Goal: Use online tool/utility: Utilize a website feature to perform a specific function

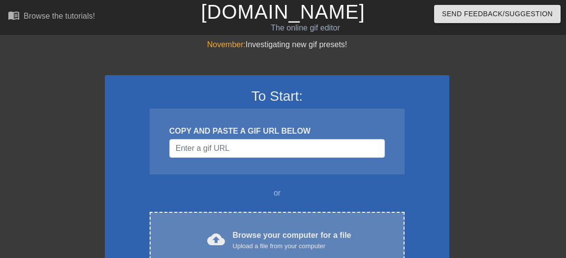
click at [241, 235] on div "Browse your computer for a file Upload a file from your computer" at bounding box center [292, 241] width 119 height 22
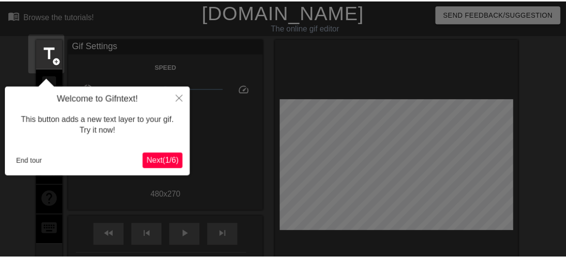
scroll to position [24, 0]
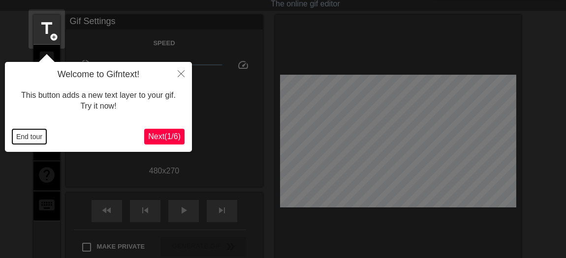
click at [34, 140] on button "End tour" at bounding box center [29, 136] width 34 height 15
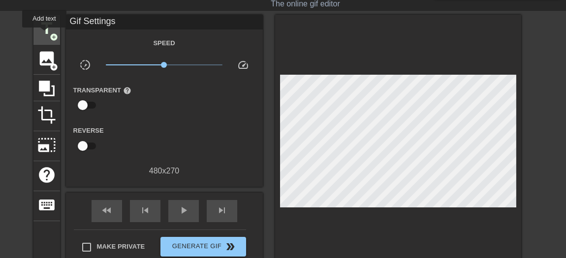
click at [44, 34] on span "title" at bounding box center [46, 28] width 19 height 19
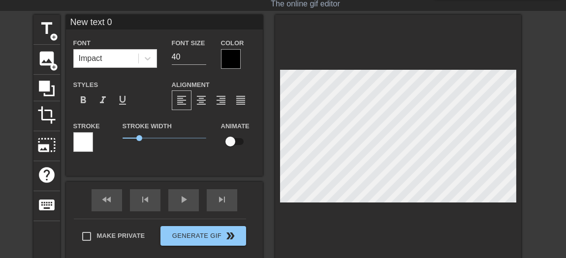
type input "New 0"
type textarea "New 0"
type input "New"
type textarea "New"
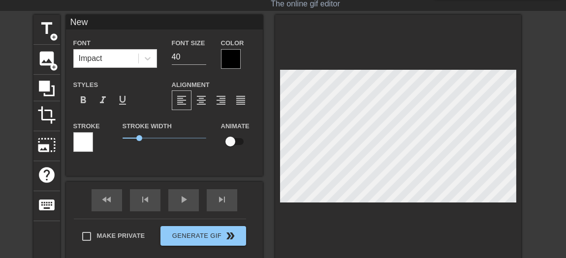
type input "New"
type textarea "New"
type input "New"
type textarea "New"
type input "Ne"
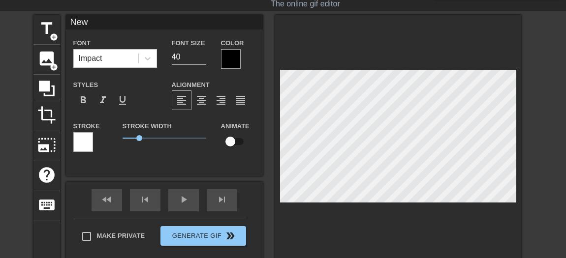
type textarea "Ne"
type input "N"
type textarea "N"
type input "M"
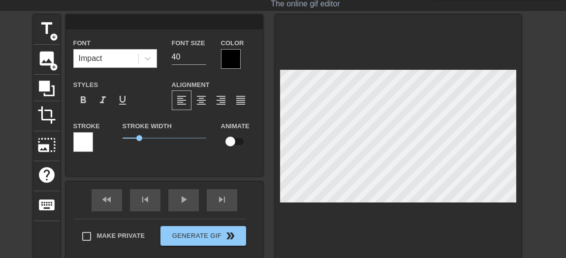
type textarea "M"
type input "MB"
type textarea "MB"
type input "MBA"
type textarea "MBA"
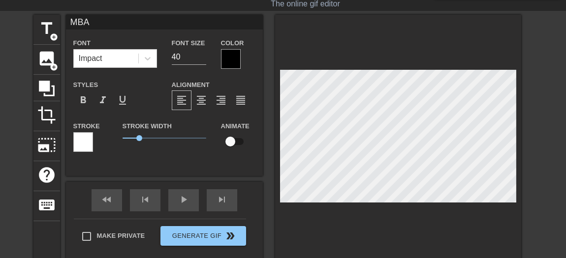
type input "MBA1"
type textarea "MBA1"
click at [57, 41] on div "title add_circle" at bounding box center [46, 30] width 27 height 30
type input "New text 1"
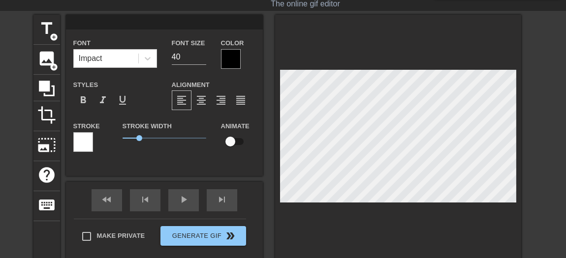
type input "M"
type textarea "M"
type input "MB"
type textarea "MB"
type input "MBA"
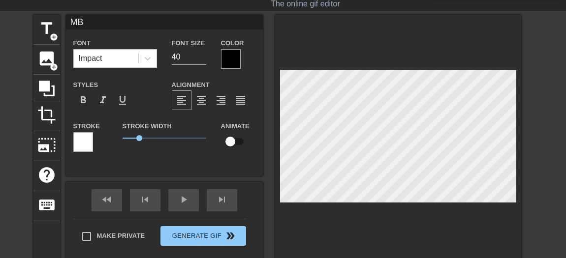
type textarea "MBA"
type input "MBA2"
type textarea "MBA2"
type input "MBA1"
click at [239, 136] on input "checkbox" at bounding box center [230, 141] width 56 height 19
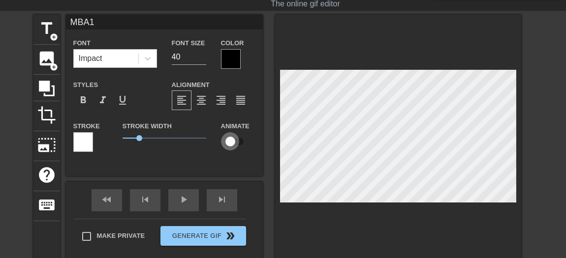
checkbox input "true"
type input "MBA2"
click at [239, 141] on input "checkbox" at bounding box center [230, 141] width 56 height 19
checkbox input "true"
click at [186, 201] on div "play_arrow" at bounding box center [183, 201] width 31 height 22
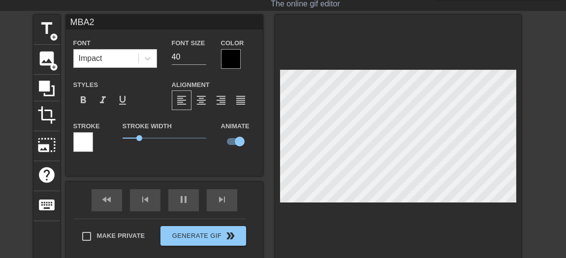
type input "60"
type input "MBA1"
type input "70"
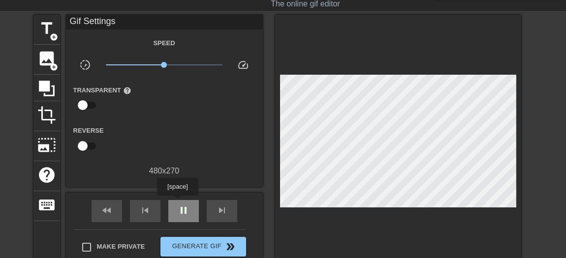
click at [177, 203] on div "pause" at bounding box center [183, 211] width 31 height 22
click at [303, 207] on div at bounding box center [398, 144] width 246 height 258
drag, startPoint x: 303, startPoint y: 207, endPoint x: 264, endPoint y: 152, distance: 67.5
click at [264, 152] on div "title add_circle image add_circle crop photo_size_select_large help keyboard Gi…" at bounding box center [277, 144] width 488 height 258
click at [307, 206] on div at bounding box center [398, 144] width 246 height 258
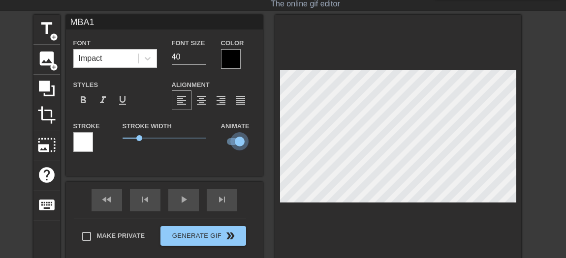
click at [233, 141] on input "checkbox" at bounding box center [240, 141] width 56 height 19
click at [240, 141] on input "checkbox" at bounding box center [230, 141] width 56 height 19
checkbox input "true"
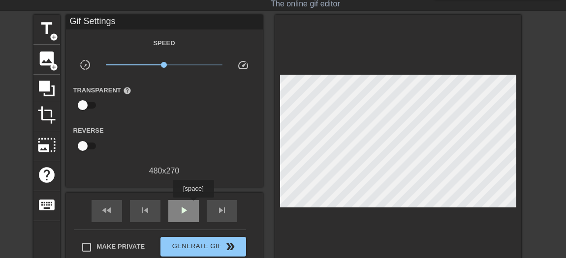
click at [192, 205] on div "play_arrow" at bounding box center [183, 211] width 31 height 22
type input "70"
click at [192, 210] on div "pause" at bounding box center [183, 211] width 31 height 22
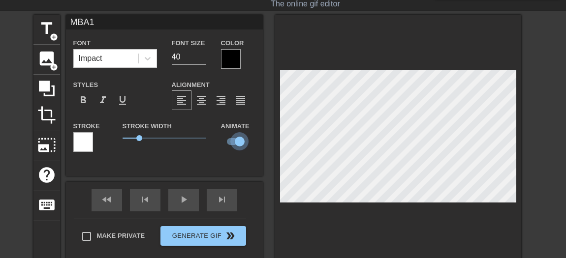
click at [232, 140] on input "checkbox" at bounding box center [240, 141] width 56 height 19
checkbox input "false"
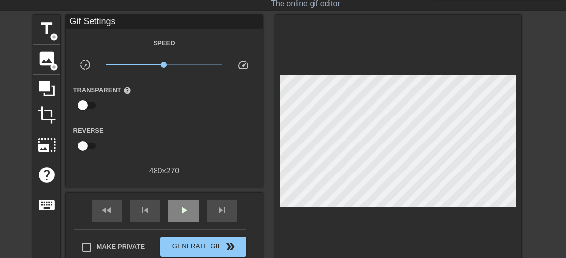
click at [189, 195] on div "fast_rewind skip_previous play_arrow skip_next" at bounding box center [164, 211] width 160 height 37
click at [182, 203] on div "play_arrow" at bounding box center [183, 211] width 31 height 22
click at [182, 203] on div "pause" at bounding box center [183, 211] width 31 height 22
type input "70"
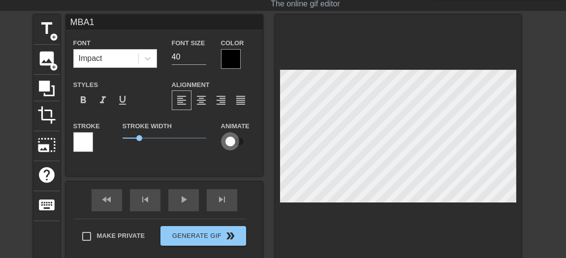
click at [238, 143] on input "checkbox" at bounding box center [230, 141] width 56 height 19
checkbox input "true"
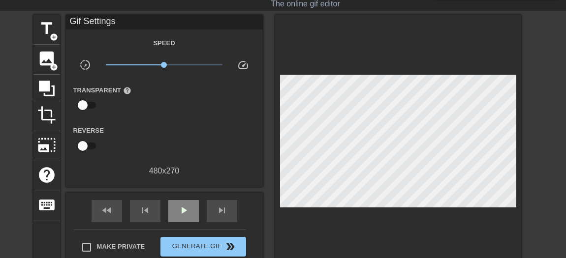
click at [181, 198] on div "fast_rewind skip_previous play_arrow skip_next" at bounding box center [164, 211] width 160 height 37
click at [182, 202] on div "play_arrow" at bounding box center [183, 211] width 31 height 22
click at [185, 207] on span "pause" at bounding box center [184, 211] width 12 height 12
click at [181, 197] on div "fast_rewind skip_previous play_arrow skip_next" at bounding box center [164, 211] width 160 height 37
click at [182, 205] on span "play_arrow" at bounding box center [184, 211] width 12 height 12
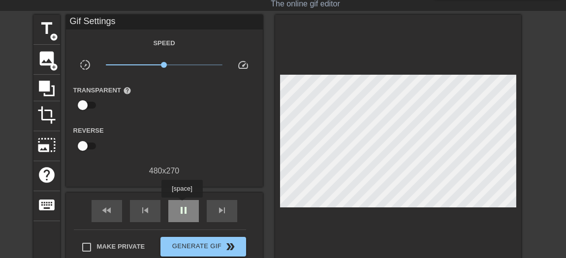
click at [182, 205] on span "pause" at bounding box center [184, 211] width 12 height 12
click at [182, 205] on span "play_arrow" at bounding box center [184, 211] width 12 height 12
type input "70"
click at [182, 205] on span "pause" at bounding box center [184, 211] width 12 height 12
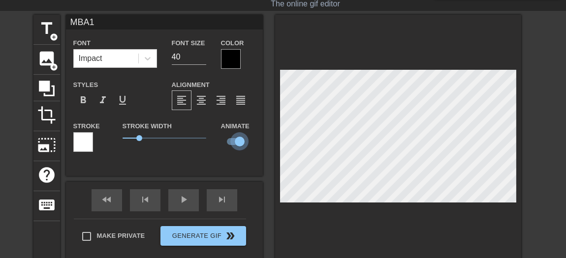
click at [232, 141] on input "checkbox" at bounding box center [240, 141] width 56 height 19
click at [243, 141] on input "checkbox" at bounding box center [230, 141] width 56 height 19
checkbox input "true"
click at [182, 201] on div "play_arrow" at bounding box center [183, 201] width 31 height 22
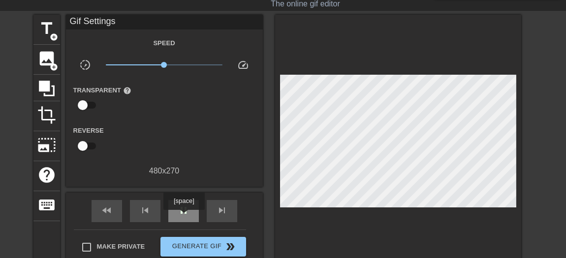
click at [184, 217] on div "pause" at bounding box center [183, 211] width 31 height 22
click at [318, 202] on div at bounding box center [398, 144] width 246 height 258
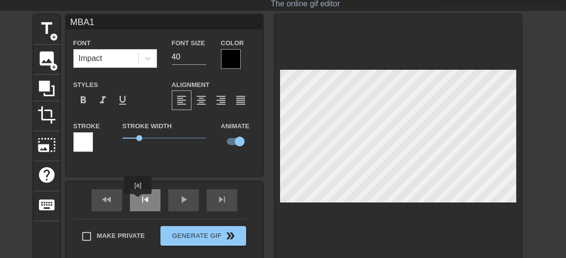
click at [138, 201] on div "skip_previous" at bounding box center [145, 201] width 31 height 22
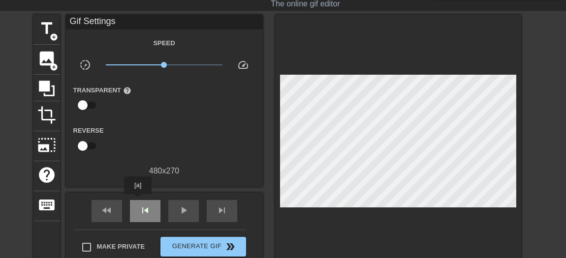
click at [138, 201] on div "skip_previous" at bounding box center [145, 211] width 31 height 22
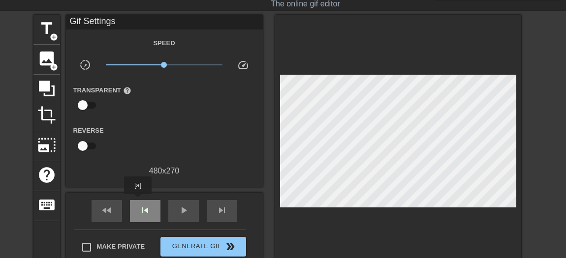
click at [138, 201] on div "skip_previous" at bounding box center [145, 211] width 31 height 22
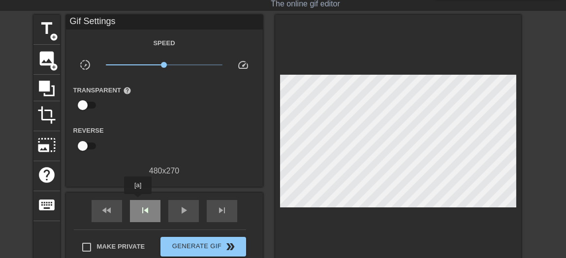
click at [138, 201] on div "skip_previous" at bounding box center [145, 211] width 31 height 22
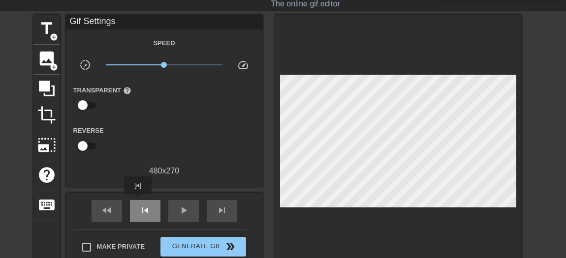
click at [138, 201] on div "skip_previous" at bounding box center [145, 211] width 31 height 22
type input "70"
click at [138, 201] on div "skip_previous" at bounding box center [145, 211] width 31 height 22
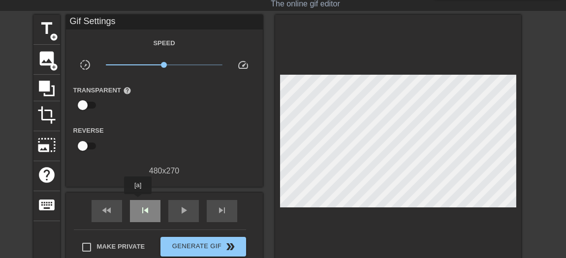
click at [138, 201] on div "skip_previous" at bounding box center [145, 211] width 31 height 22
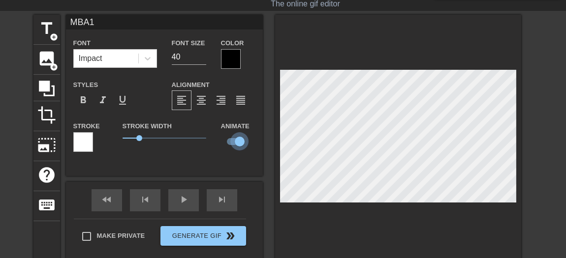
click at [232, 139] on input "checkbox" at bounding box center [240, 141] width 56 height 19
click at [236, 140] on input "checkbox" at bounding box center [230, 141] width 56 height 19
checkbox input "true"
click at [236, 143] on input "checkbox" at bounding box center [240, 141] width 56 height 19
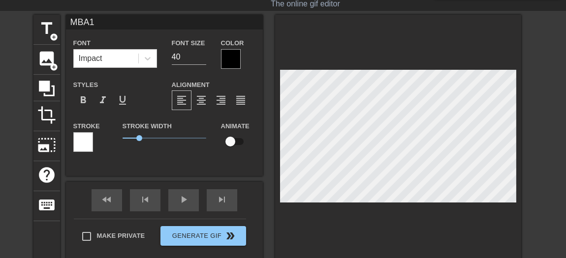
click at [236, 143] on input "checkbox" at bounding box center [230, 141] width 56 height 19
checkbox input "true"
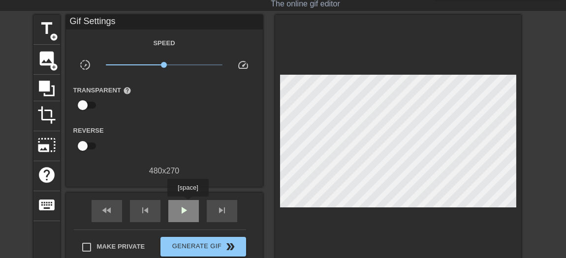
click at [188, 204] on div "play_arrow" at bounding box center [183, 211] width 31 height 22
click at [142, 214] on span "skip_previous" at bounding box center [145, 211] width 12 height 12
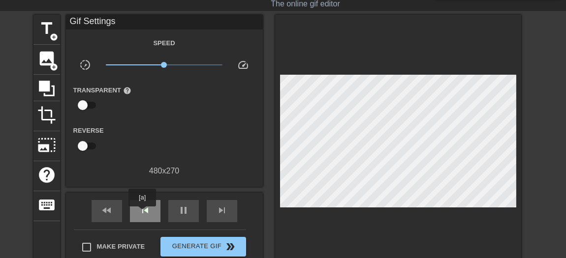
click at [142, 214] on span "skip_previous" at bounding box center [145, 211] width 12 height 12
click at [169, 214] on div "pause" at bounding box center [183, 211] width 31 height 22
click at [142, 210] on span "skip_previous" at bounding box center [145, 211] width 12 height 12
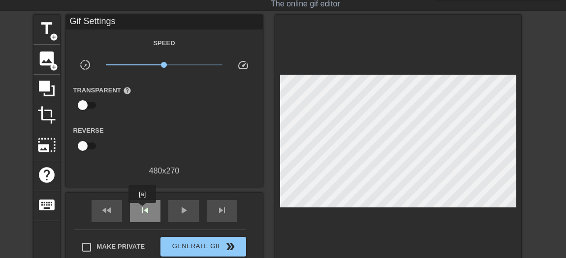
click at [142, 210] on span "skip_previous" at bounding box center [145, 211] width 12 height 12
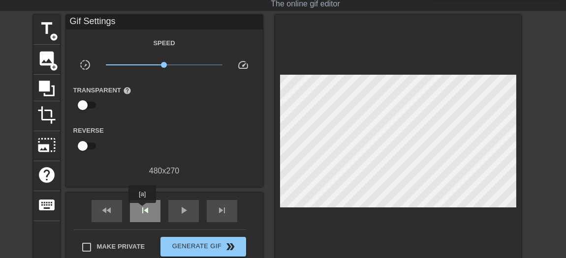
click at [142, 210] on span "skip_previous" at bounding box center [145, 211] width 12 height 12
click at [141, 210] on span "skip_previous" at bounding box center [145, 211] width 12 height 12
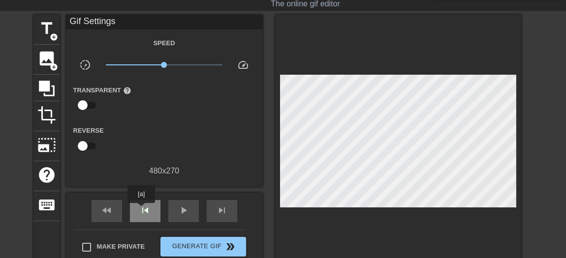
click at [141, 210] on span "skip_previous" at bounding box center [145, 211] width 12 height 12
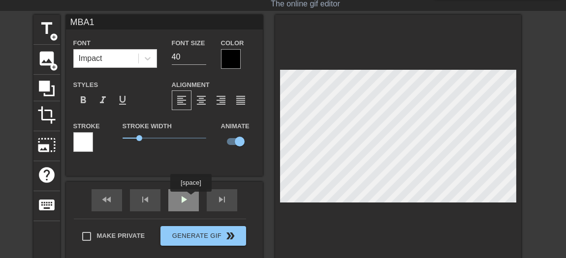
click at [191, 199] on div "fast_rewind skip_previous play_arrow skip_next" at bounding box center [164, 200] width 160 height 37
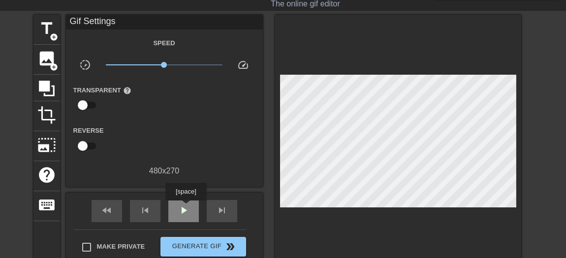
click at [186, 208] on span "play_arrow" at bounding box center [184, 211] width 12 height 12
click at [178, 215] on span "pause" at bounding box center [184, 211] width 12 height 12
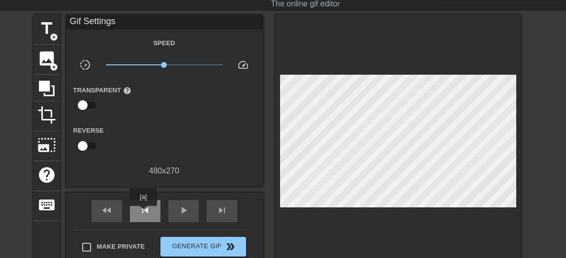
click at [143, 213] on span "skip_previous" at bounding box center [145, 211] width 12 height 12
click at [142, 213] on span "skip_previous" at bounding box center [145, 211] width 12 height 12
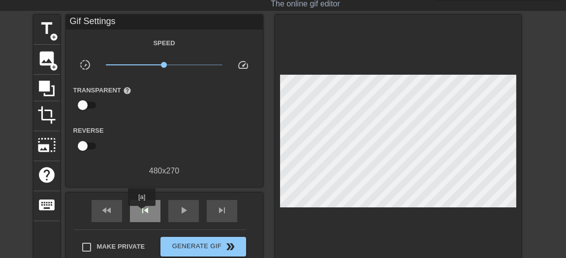
click at [142, 213] on span "skip_previous" at bounding box center [145, 211] width 12 height 12
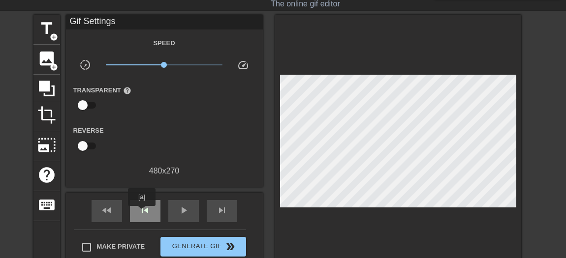
click at [142, 213] on span "skip_previous" at bounding box center [145, 211] width 12 height 12
click at [142, 212] on span "skip_previous" at bounding box center [145, 211] width 12 height 12
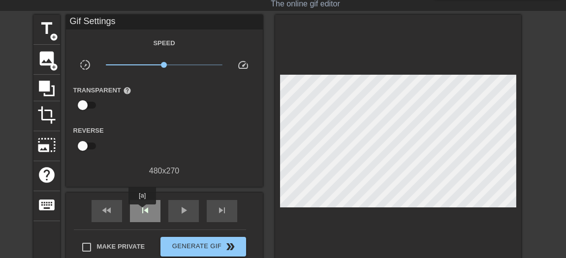
click at [142, 212] on span "skip_previous" at bounding box center [145, 211] width 12 height 12
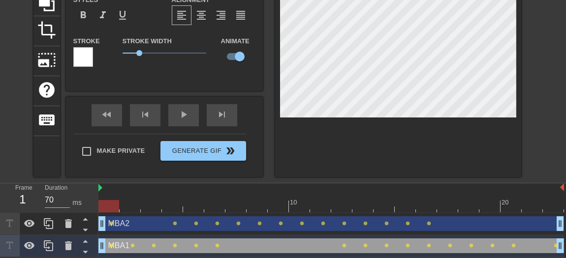
scroll to position [110, 0]
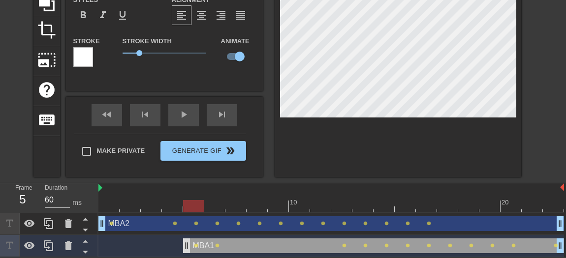
drag, startPoint x: 102, startPoint y: 247, endPoint x: 184, endPoint y: 242, distance: 81.4
click at [187, 117] on div "play_arrow" at bounding box center [183, 115] width 31 height 22
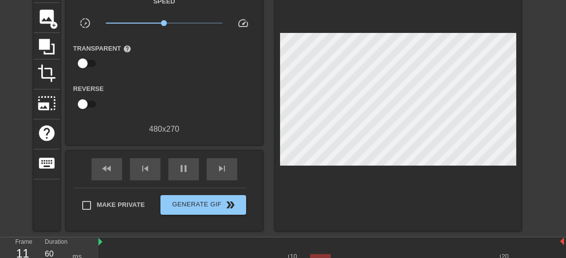
scroll to position [120, 0]
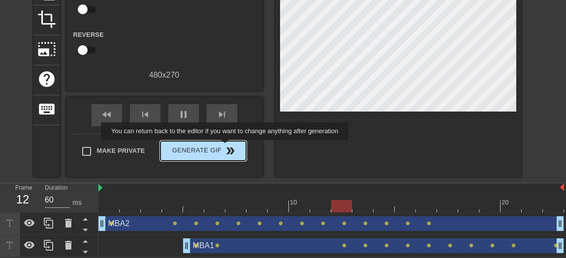
type input "70"
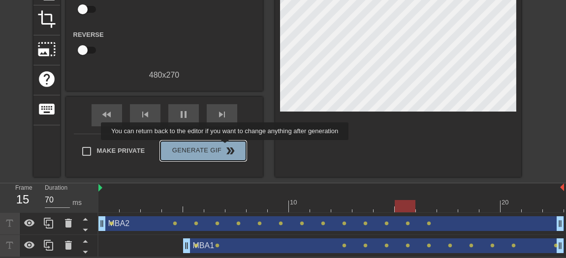
click at [226, 147] on span "double_arrow" at bounding box center [230, 151] width 12 height 12
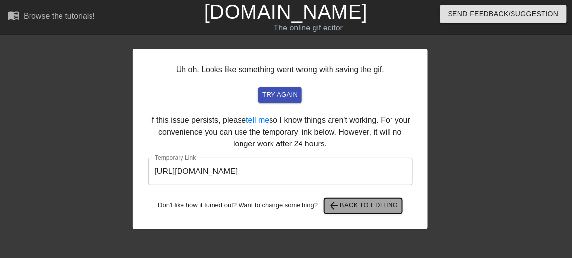
click at [352, 209] on span "arrow_back Back to Editing" at bounding box center [363, 206] width 70 height 12
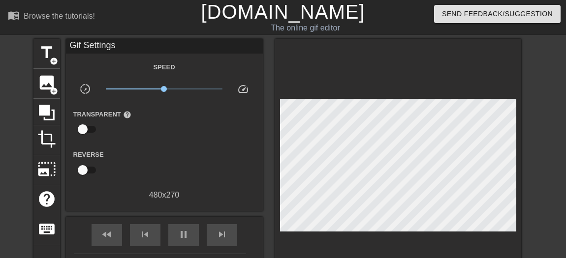
scroll to position [120, 0]
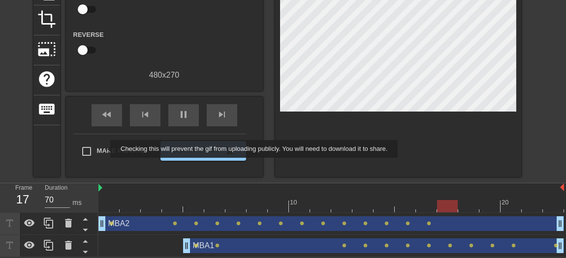
type input "60"
click at [104, 149] on span "Make Private" at bounding box center [121, 151] width 48 height 10
click at [97, 149] on input "Make Private" at bounding box center [86, 151] width 21 height 21
checkbox input "true"
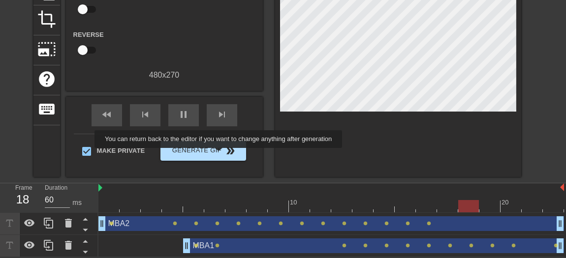
type input "70"
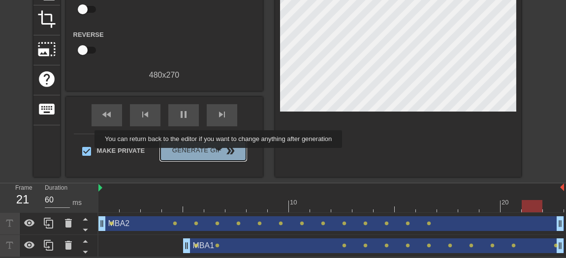
click at [220, 155] on span "Generate Gif double_arrow" at bounding box center [202, 151] width 77 height 12
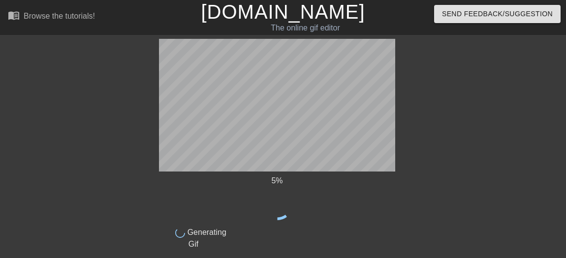
scroll to position [0, 0]
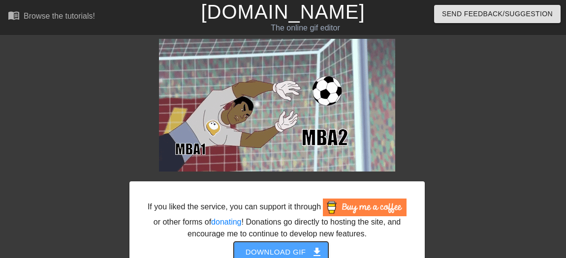
click at [304, 251] on span "Download gif get_app" at bounding box center [281, 252] width 71 height 13
